Goal: Find specific page/section: Find specific page/section

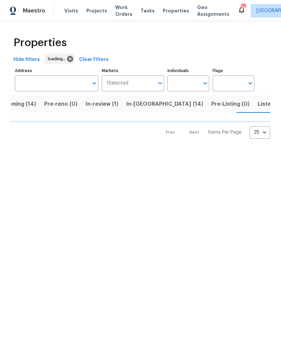
scroll to position [0, 19]
click at [257, 106] on span "Listed (39)" at bounding box center [271, 103] width 29 height 9
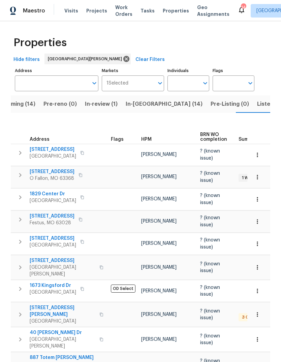
click at [150, 137] on span "HPM" at bounding box center [146, 139] width 10 height 5
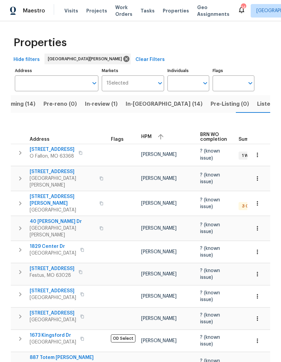
click at [152, 132] on div "HPM" at bounding box center [167, 137] width 53 height 10
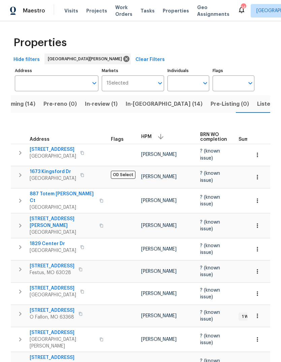
click at [152, 107] on button "In-[GEOGRAPHIC_DATA] (14)" at bounding box center [163, 103] width 85 height 17
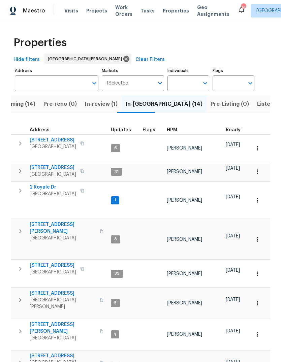
click at [176, 130] on div "HPM" at bounding box center [193, 129] width 53 height 5
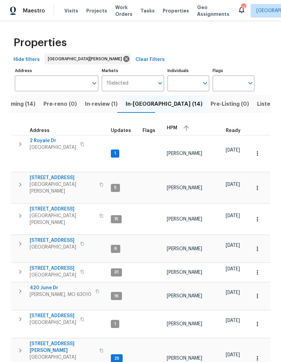
click at [176, 127] on div "HPM" at bounding box center [193, 128] width 53 height 10
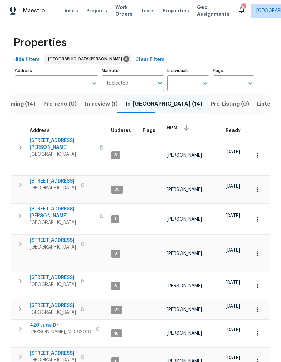
scroll to position [5, 0]
click at [54, 237] on span "14519 Rosant Ct" at bounding box center [53, 240] width 46 height 7
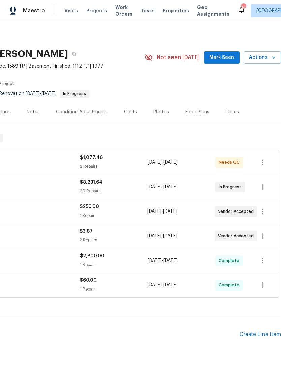
click at [227, 53] on button "Mark Seen" at bounding box center [222, 57] width 36 height 12
